Goal: Information Seeking & Learning: Check status

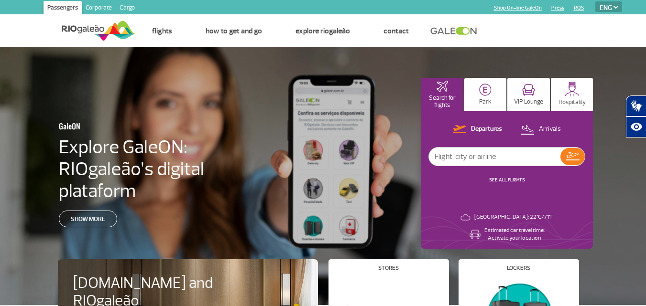
click at [484, 162] on input "text" at bounding box center [494, 157] width 131 height 18
click at [613, 2] on select "PT ENG ESP" at bounding box center [608, 6] width 27 height 11
select select "es"
click at [595, 1] on select "PT ENG ESP" at bounding box center [608, 6] width 27 height 11
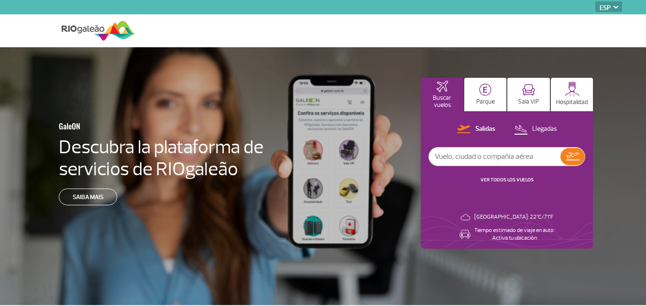
select select "es"
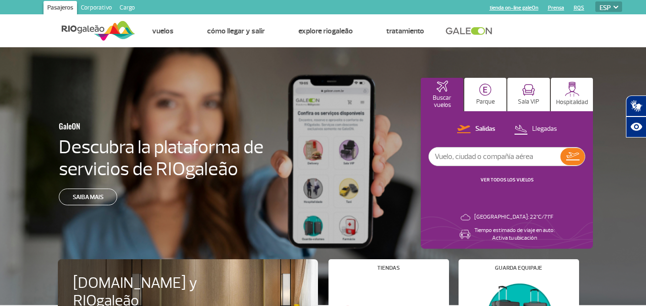
click at [476, 157] on input "text" at bounding box center [494, 157] width 131 height 18
click at [483, 160] on input "text" at bounding box center [494, 157] width 131 height 18
type input "buenos aires"
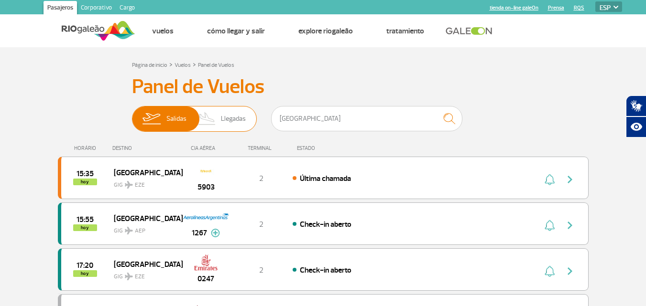
click at [239, 120] on span "Llegadas" at bounding box center [233, 119] width 25 height 25
click at [132, 114] on input "Salidas Llegadas" at bounding box center [132, 114] width 0 height 0
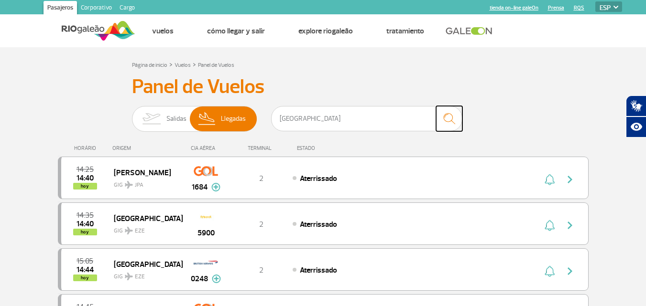
click at [451, 123] on img "submit" at bounding box center [449, 119] width 21 height 20
click at [448, 122] on img "submit" at bounding box center [449, 119] width 21 height 20
click at [414, 109] on input "buenos aires" at bounding box center [366, 118] width 191 height 25
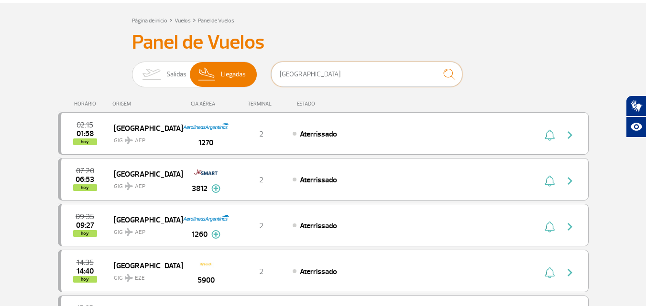
scroll to position [12, 0]
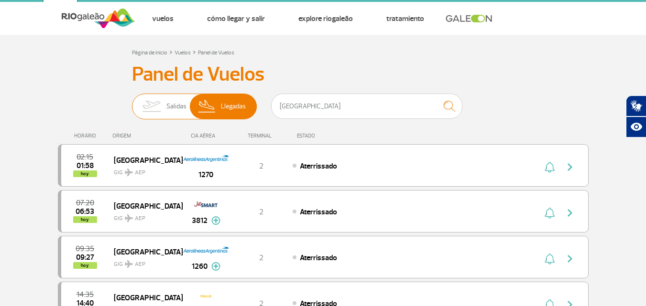
click at [175, 101] on span "Salidas" at bounding box center [176, 106] width 20 height 25
click at [132, 102] on input "Salidas Llegadas" at bounding box center [132, 102] width 0 height 0
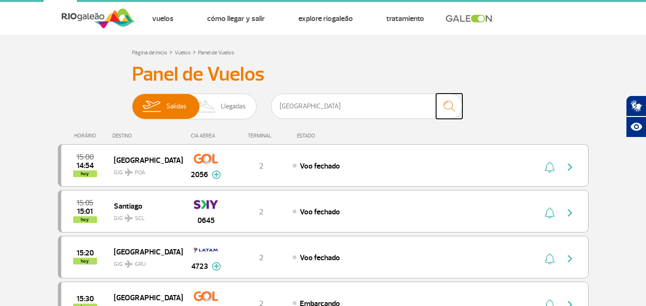
click at [448, 109] on img "submit" at bounding box center [449, 107] width 21 height 20
click at [348, 103] on input "buenos aires" at bounding box center [366, 106] width 191 height 25
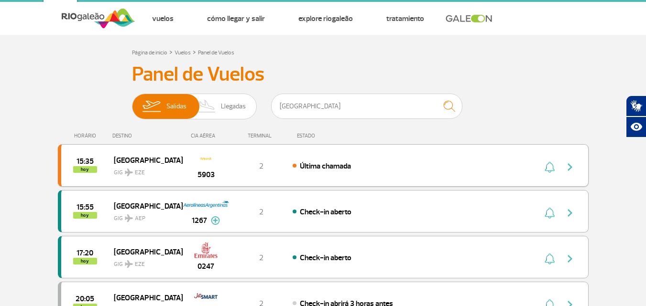
click at [371, 173] on div "15:35 hoy Buenos Aires GIG EZE 5903 2 Última chamada" at bounding box center [323, 165] width 530 height 43
click at [577, 166] on button "button" at bounding box center [572, 165] width 22 height 15
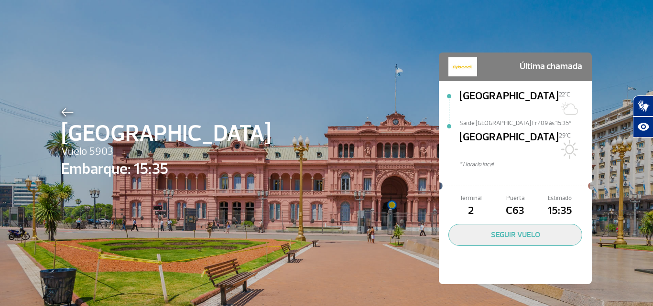
click at [280, 198] on div "Buenos Aires Vuelo 5903 Embarque: 15:35 Última chamada Rio de Janeiro 22°C Sai …" at bounding box center [326, 154] width 545 height 308
drag, startPoint x: 518, startPoint y: 73, endPoint x: 507, endPoint y: 88, distance: 18.8
click at [519, 73] on span "Última chamada" at bounding box center [550, 66] width 63 height 19
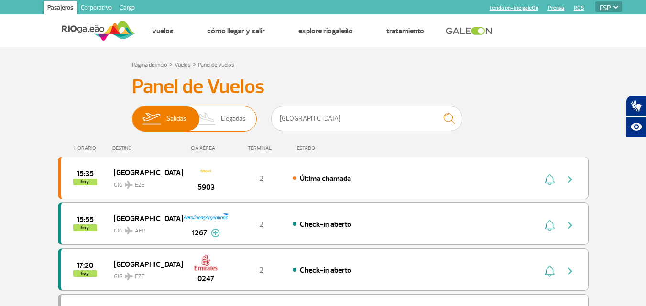
click at [211, 114] on img at bounding box center [207, 119] width 28 height 25
click at [132, 114] on input "Salidas Llegadas" at bounding box center [132, 114] width 0 height 0
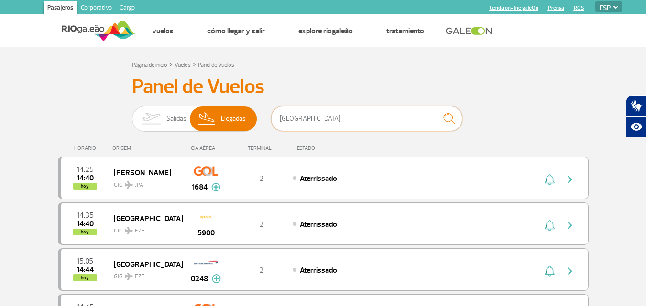
click at [357, 122] on input "buenos aires" at bounding box center [366, 118] width 191 height 25
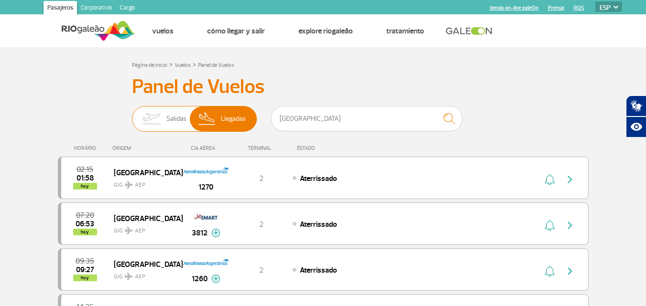
click at [165, 121] on img at bounding box center [151, 119] width 30 height 25
click at [132, 114] on input "Salidas Llegadas" at bounding box center [132, 114] width 0 height 0
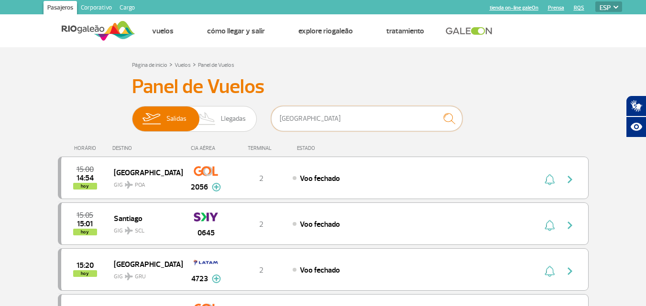
click at [323, 123] on input "buenos aires" at bounding box center [366, 118] width 191 height 25
click at [409, 121] on input "buenos aires" at bounding box center [366, 118] width 191 height 25
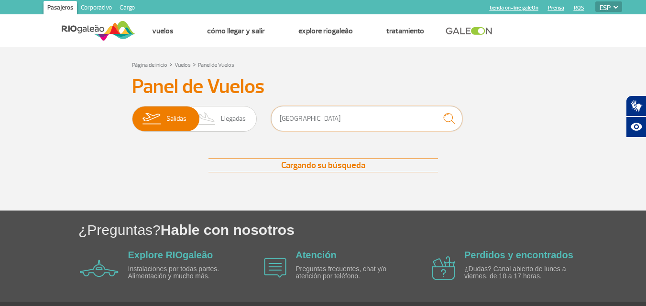
click at [380, 124] on input "buenos aires" at bounding box center [366, 118] width 191 height 25
